Goal: Task Accomplishment & Management: Manage account settings

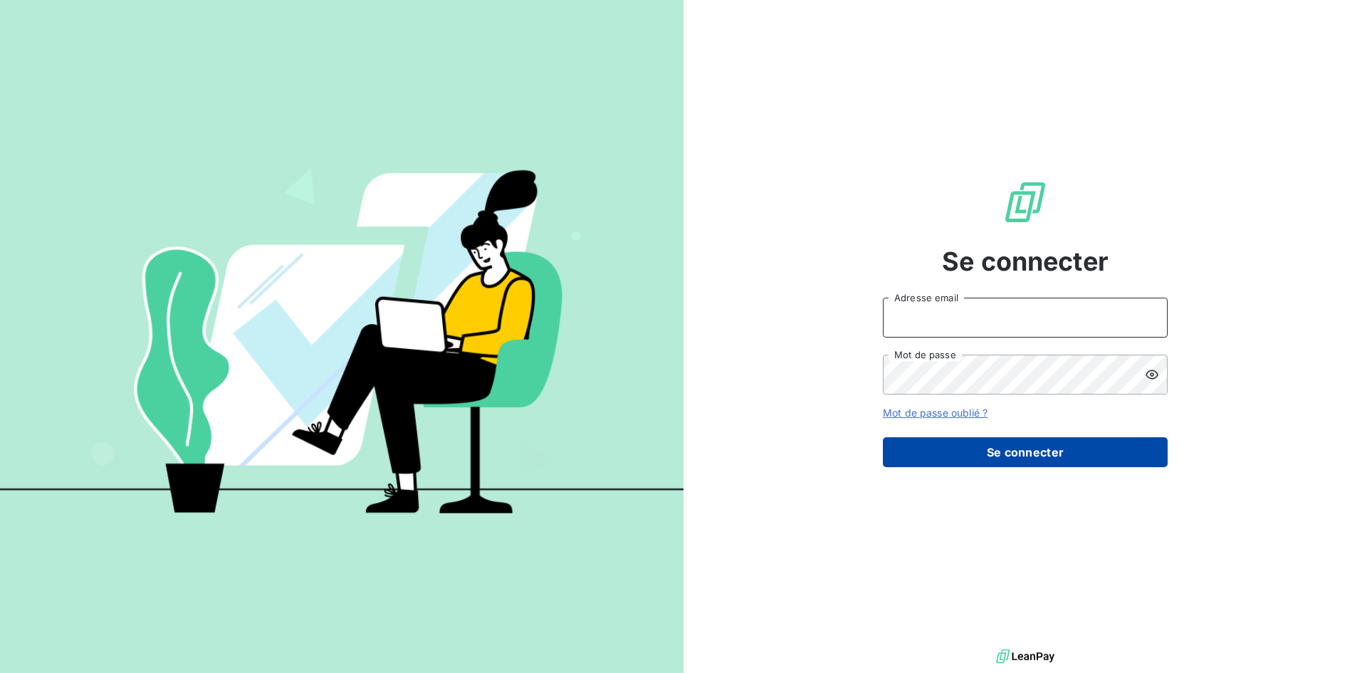
type input "[EMAIL_ADDRESS][DOMAIN_NAME]"
click at [952, 439] on button "Se connecter" at bounding box center [1025, 452] width 285 height 30
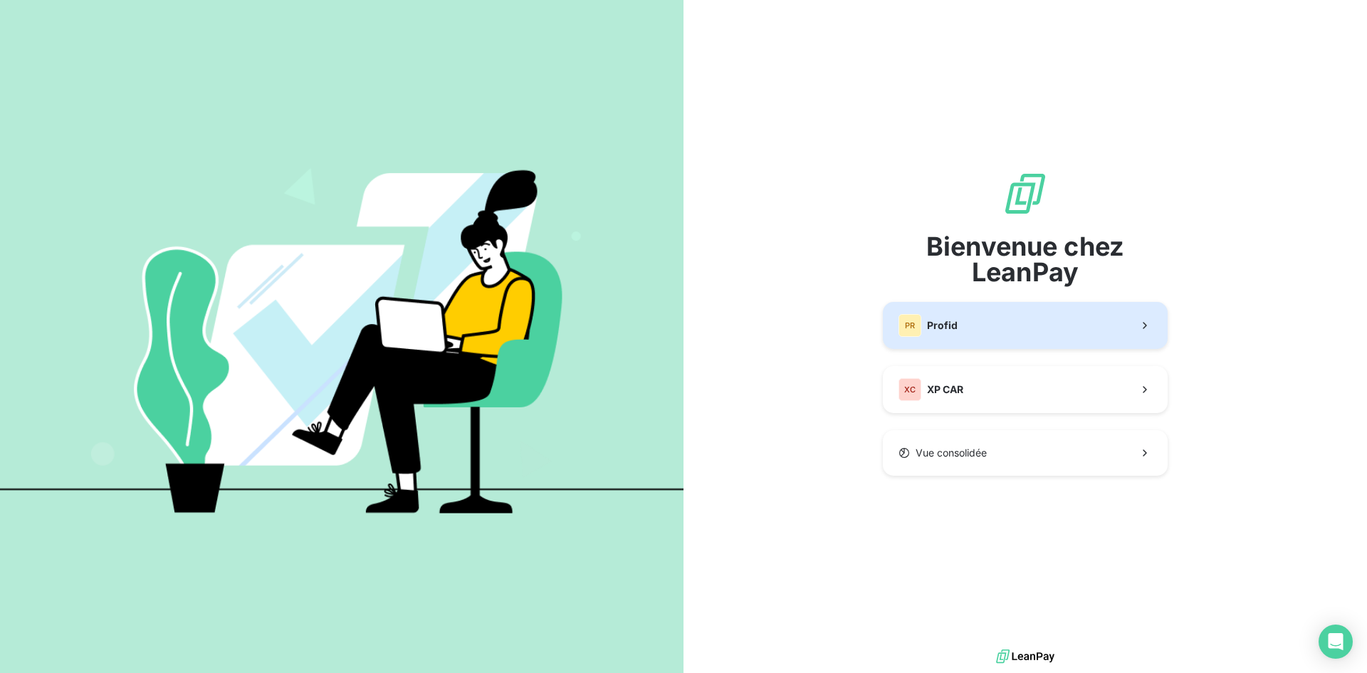
click at [954, 322] on span "Profid" at bounding box center [942, 325] width 31 height 14
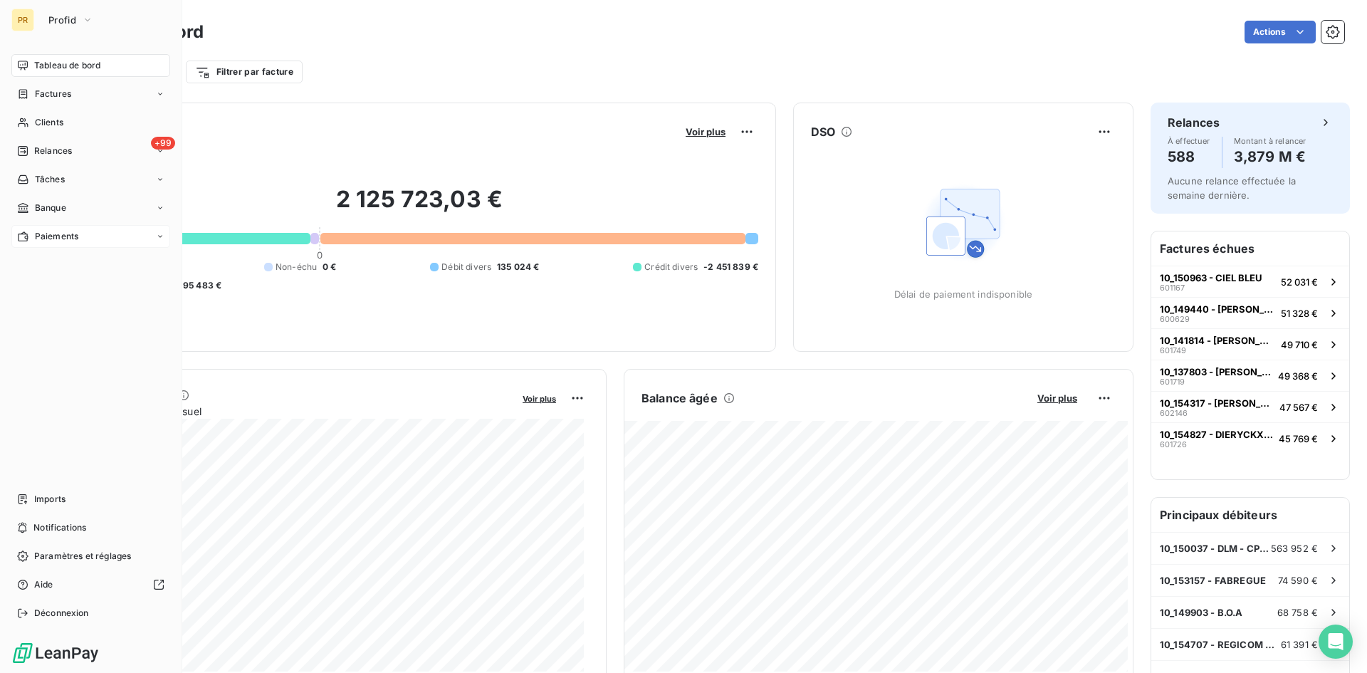
click at [46, 230] on span "Paiements" at bounding box center [56, 236] width 43 height 13
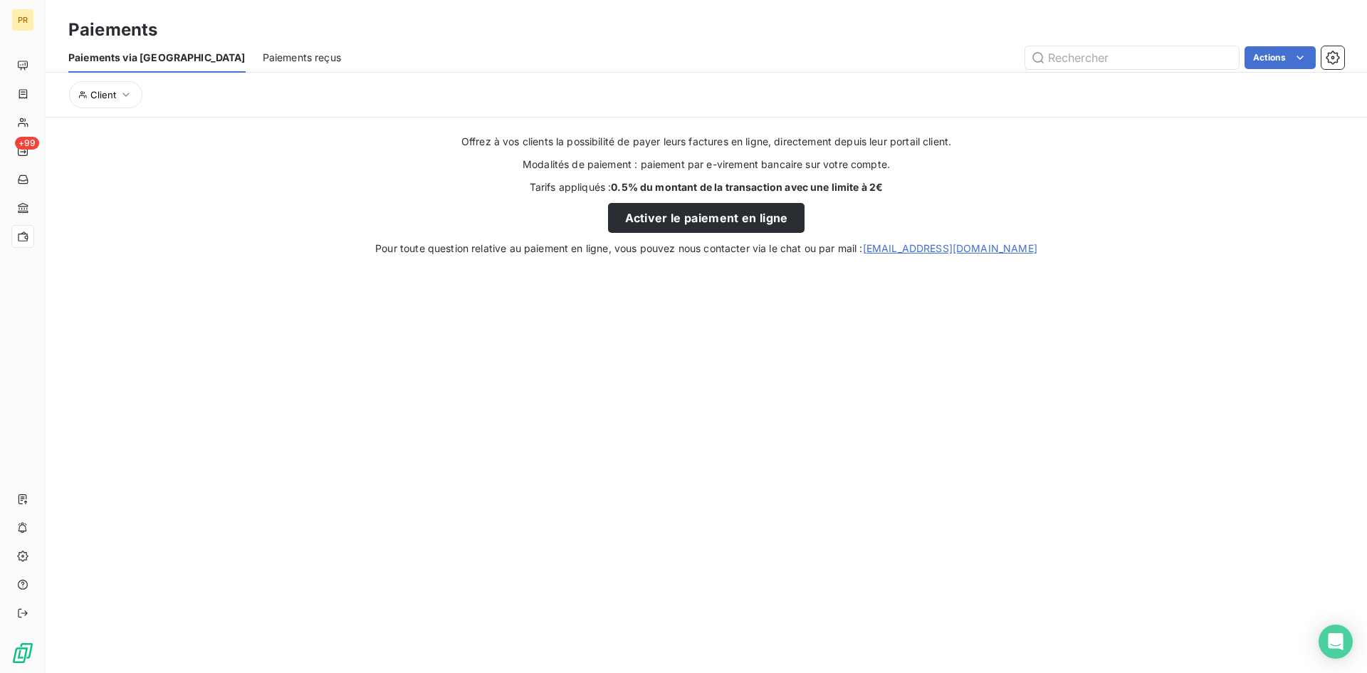
click at [263, 60] on span "Paiements reçus" at bounding box center [302, 58] width 78 height 14
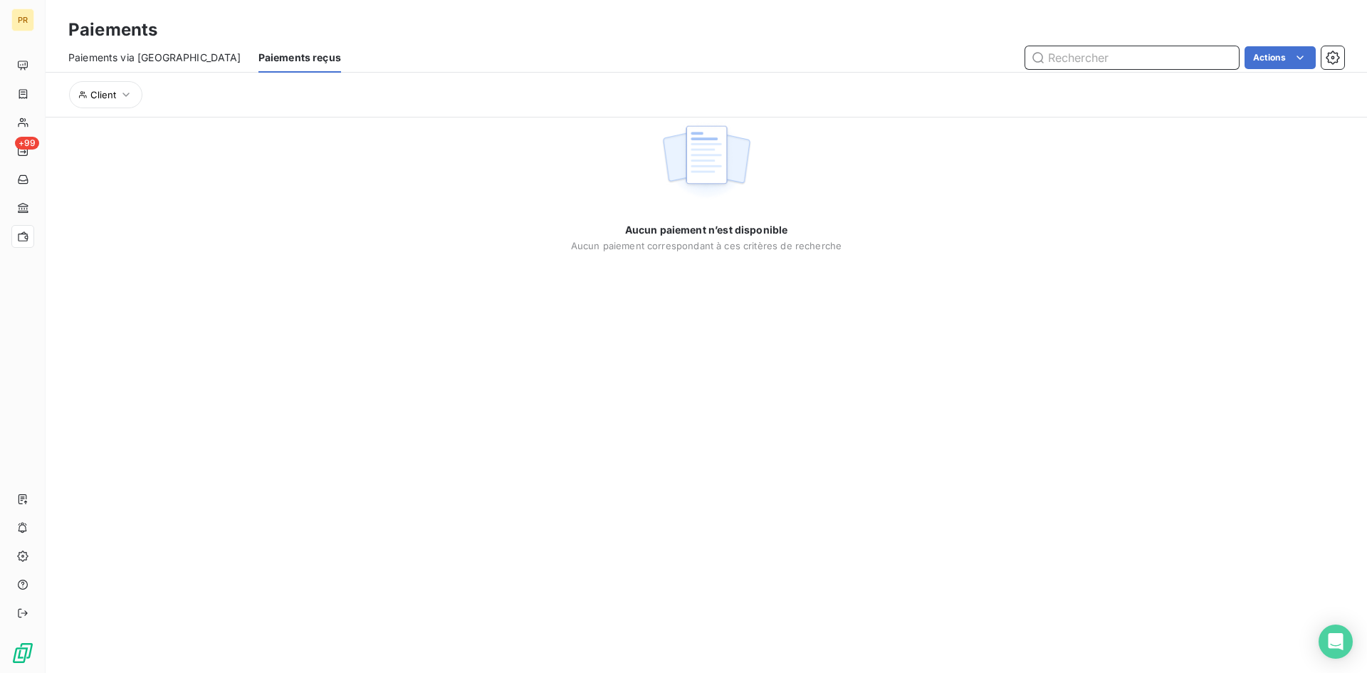
click at [152, 61] on span "Paiements via [GEOGRAPHIC_DATA]" at bounding box center [154, 58] width 173 height 14
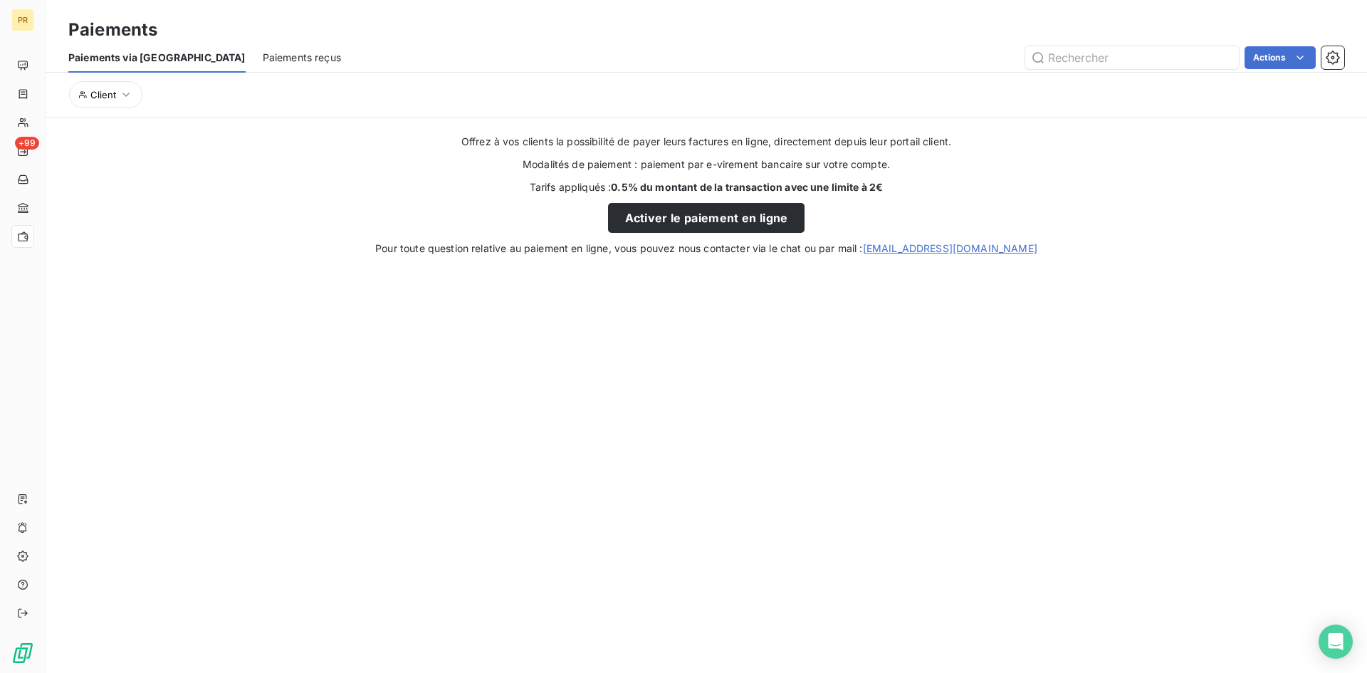
click at [263, 55] on span "Paiements reçus" at bounding box center [302, 58] width 78 height 14
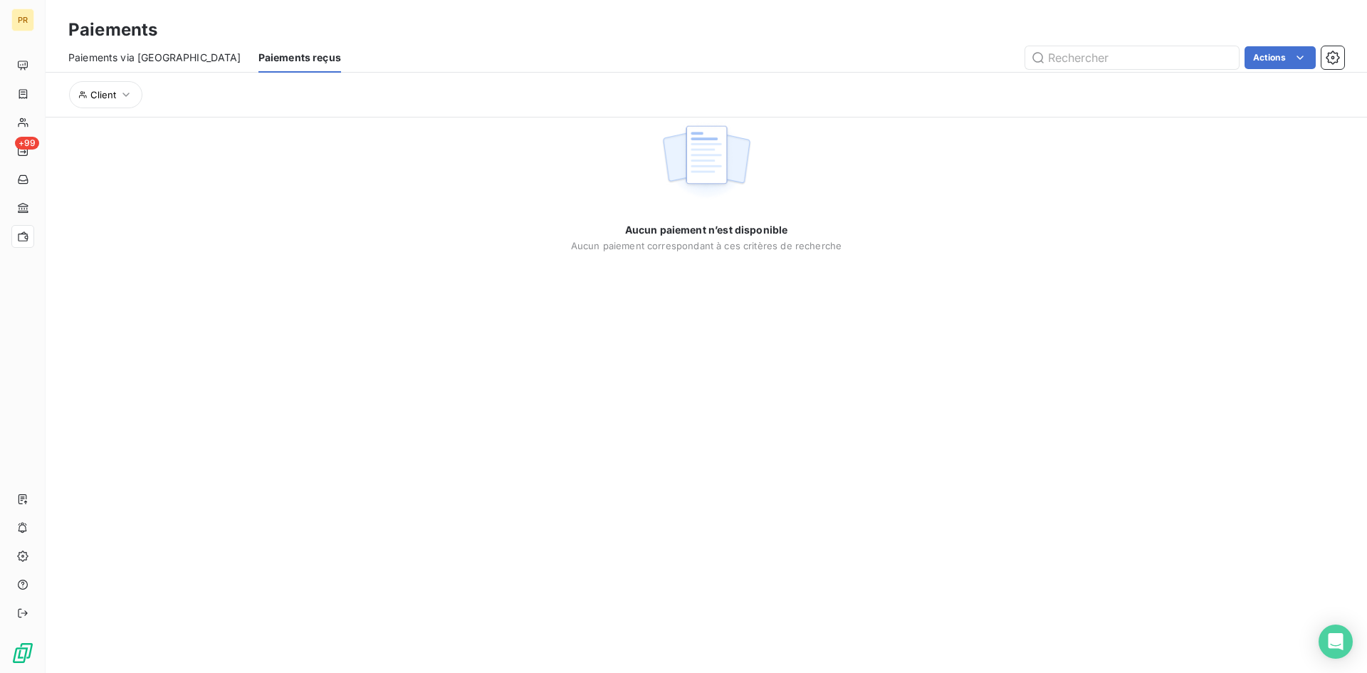
click at [118, 58] on span "Paiements via [GEOGRAPHIC_DATA]" at bounding box center [154, 58] width 173 height 14
